Goal: Task Accomplishment & Management: Manage account settings

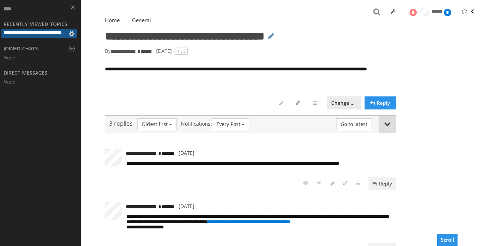
click at [448, 16] on button "* ****** *** *" at bounding box center [430, 12] width 48 height 13
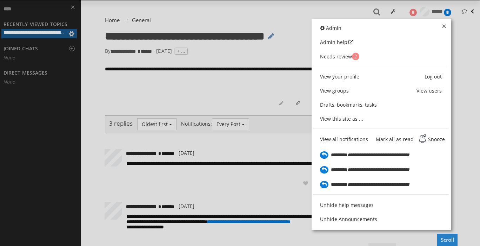
click at [452, 9] on div "**********" at bounding box center [240, 123] width 480 height 246
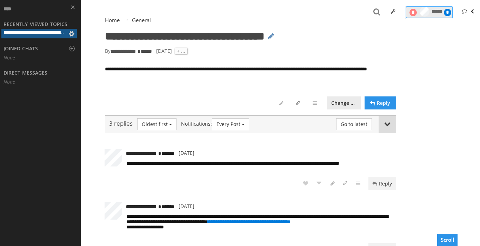
click at [449, 10] on div "*" at bounding box center [447, 12] width 7 height 7
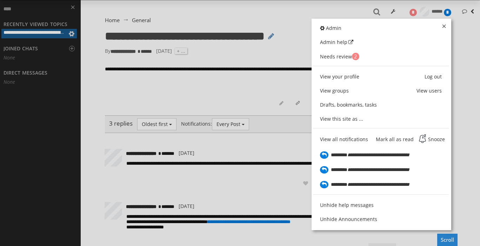
click at [65, 29] on div "**********" at bounding box center [240, 123] width 480 height 246
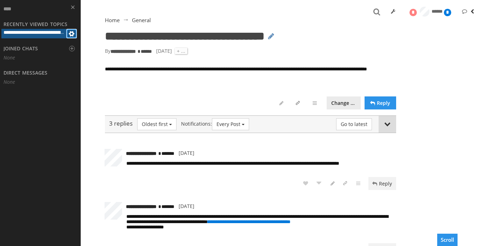
click at [73, 32] on span at bounding box center [71, 34] width 8 height 8
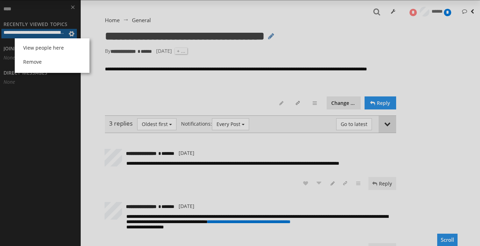
click at [65, 112] on div "View people here Remove" at bounding box center [240, 123] width 480 height 246
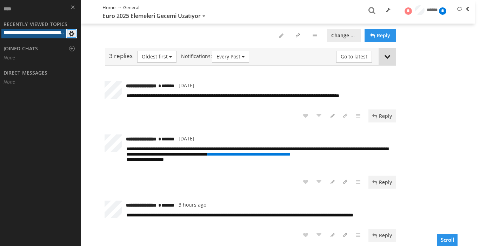
scroll to position [181, 0]
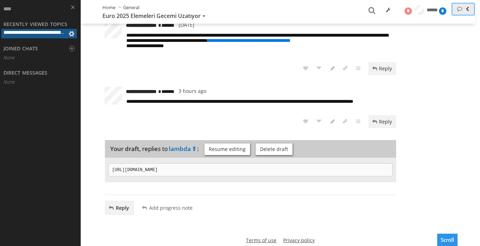
click at [462, 8] on span at bounding box center [460, 8] width 7 height 7
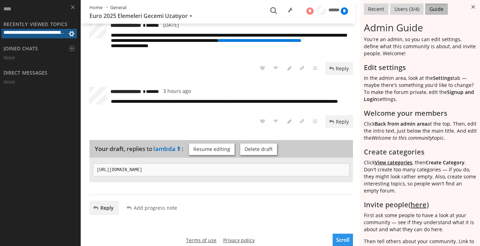
scroll to position [52, 0]
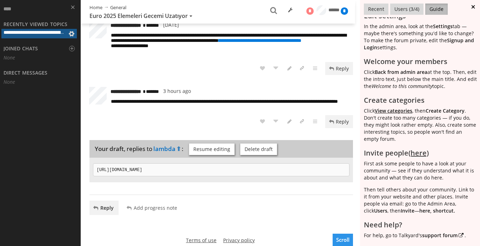
click at [472, 7] on button at bounding box center [475, 7] width 12 height 14
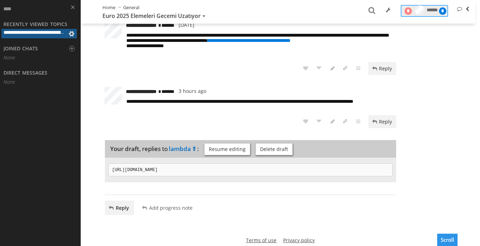
click at [434, 12] on span "******" at bounding box center [432, 9] width 11 height 5
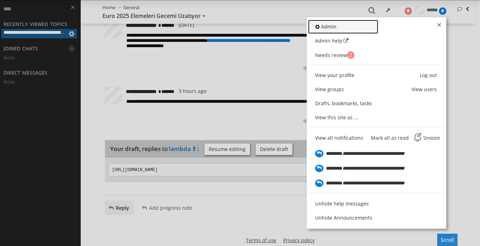
click at [345, 22] on link "Admin" at bounding box center [343, 27] width 70 height 14
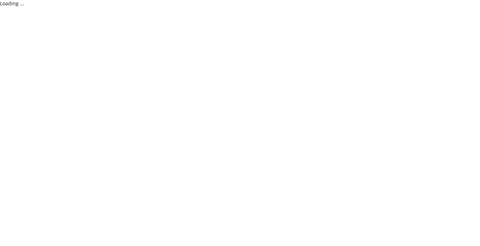
select select "40"
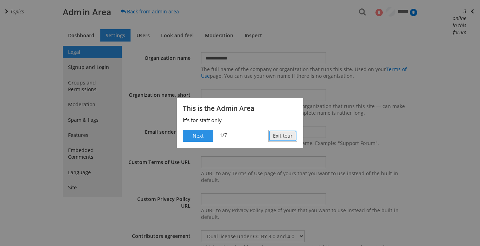
click at [286, 136] on button "Exit tour" at bounding box center [283, 136] width 29 height 12
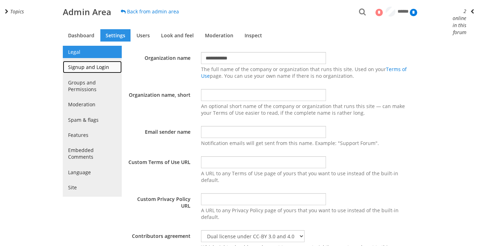
click at [103, 70] on link "Signup and Login" at bounding box center [92, 67] width 59 height 12
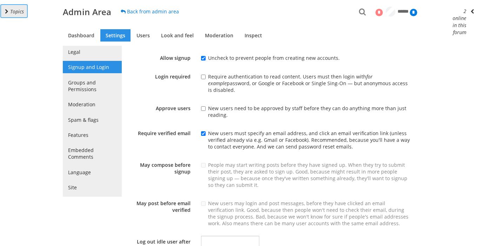
click at [14, 13] on span "Topics" at bounding box center [17, 11] width 14 height 7
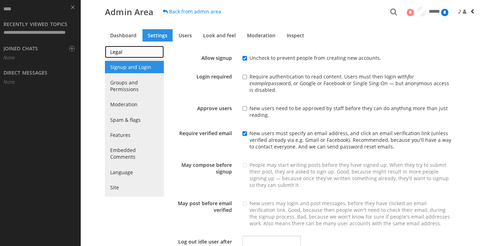
click at [127, 57] on link "Legal" at bounding box center [134, 52] width 59 height 12
select select "40"
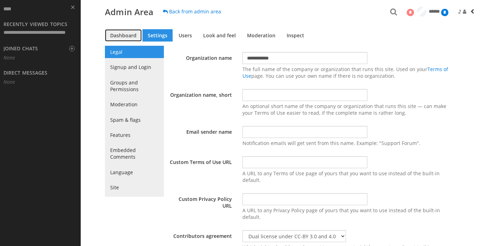
click at [127, 30] on link "Dashboard" at bounding box center [123, 35] width 37 height 12
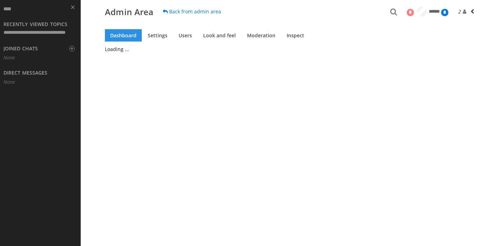
click at [131, 12] on h1 "Admin Area" at bounding box center [129, 12] width 48 height 8
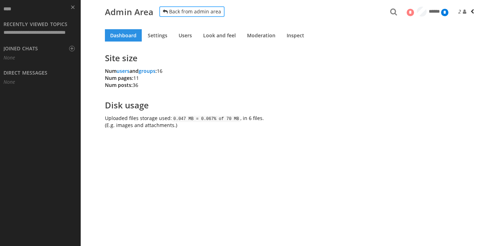
click at [205, 9] on link "Back from admin area" at bounding box center [192, 12] width 67 height 12
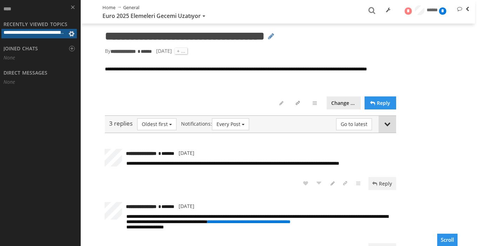
scroll to position [181, 0]
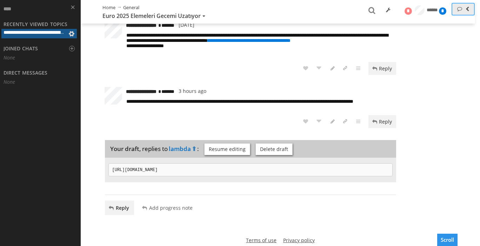
click at [468, 12] on span at bounding box center [467, 9] width 7 height 7
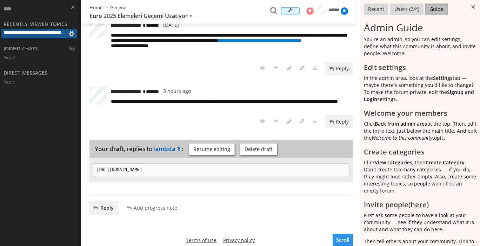
click at [287, 9] on link "Tools" at bounding box center [290, 10] width 7 height 6
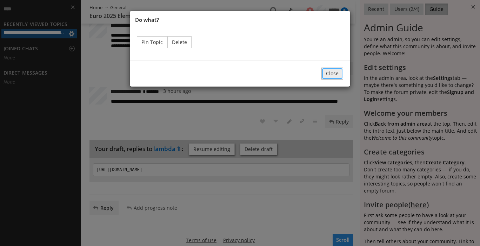
click at [326, 72] on button "Close" at bounding box center [333, 73] width 22 height 12
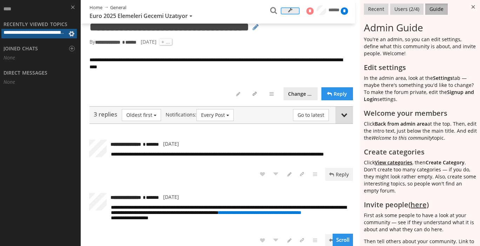
scroll to position [0, 0]
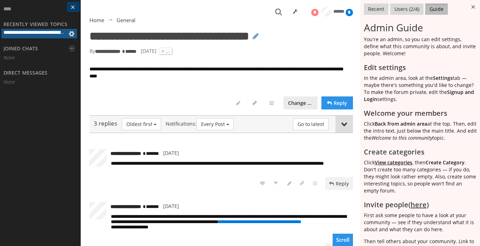
click at [72, 9] on button at bounding box center [73, 7] width 13 height 10
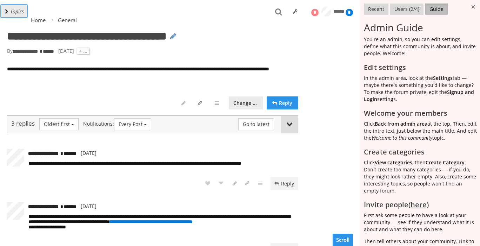
click at [14, 15] on button "Topics" at bounding box center [14, 11] width 28 height 14
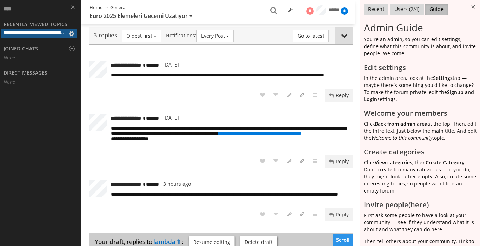
scroll to position [90, 0]
